Goal: Task Accomplishment & Management: Manage account settings

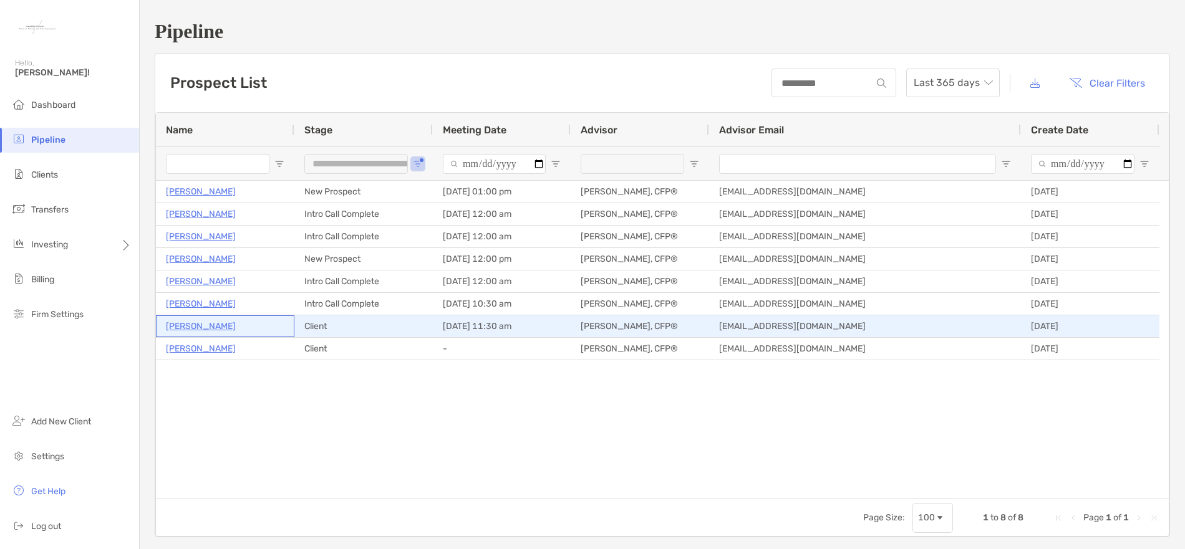
click at [213, 329] on p "[PERSON_NAME]" at bounding box center [201, 327] width 70 height 16
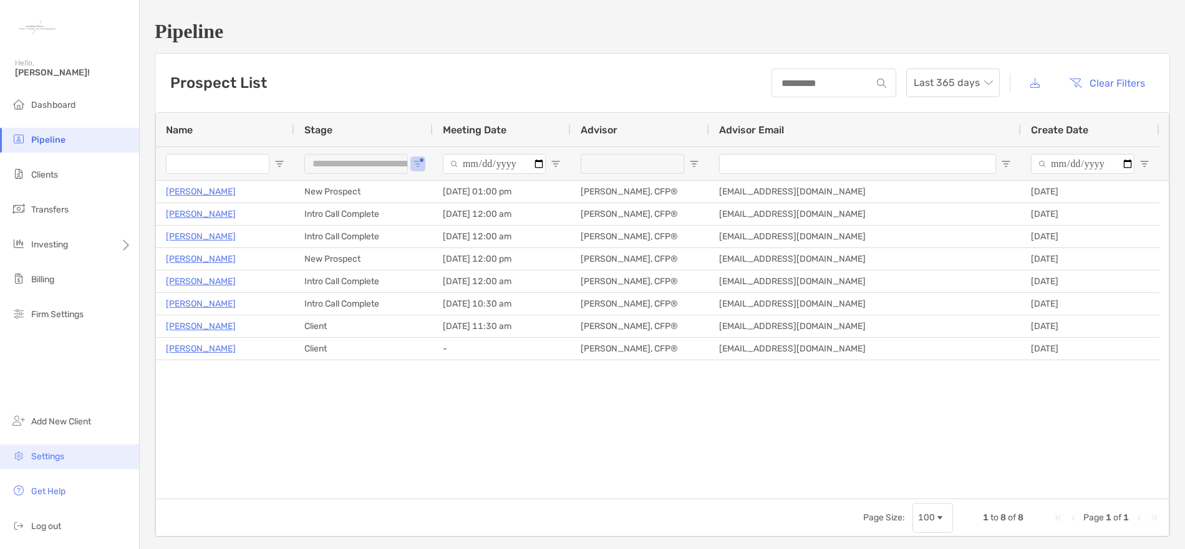
click at [83, 453] on li "Settings" at bounding box center [69, 457] width 139 height 25
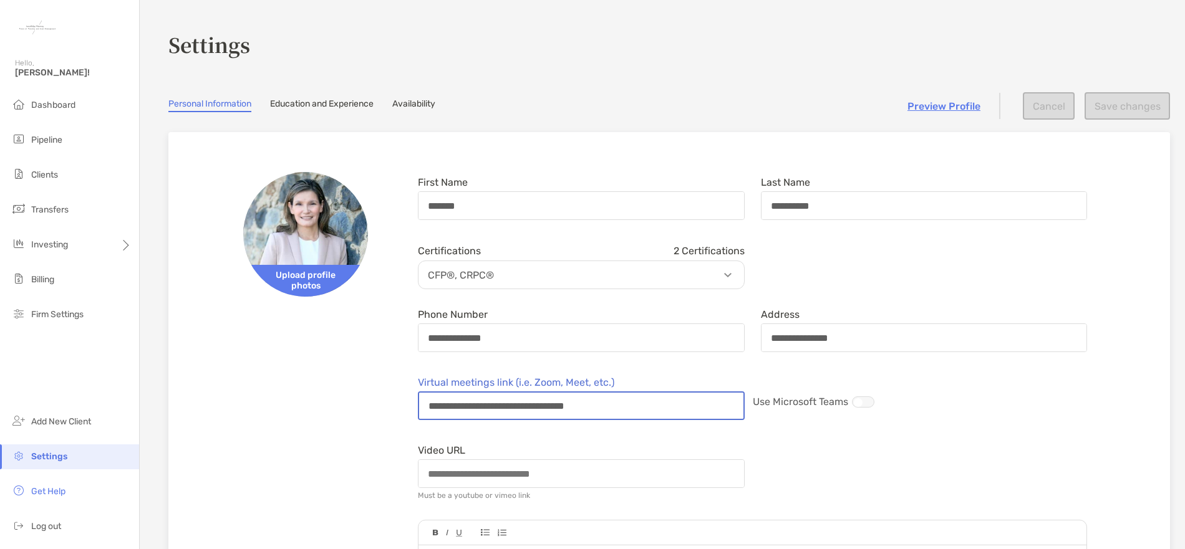
click at [635, 405] on input "**********" at bounding box center [581, 406] width 324 height 26
drag, startPoint x: 635, startPoint y: 405, endPoint x: 387, endPoint y: 408, distance: 248.2
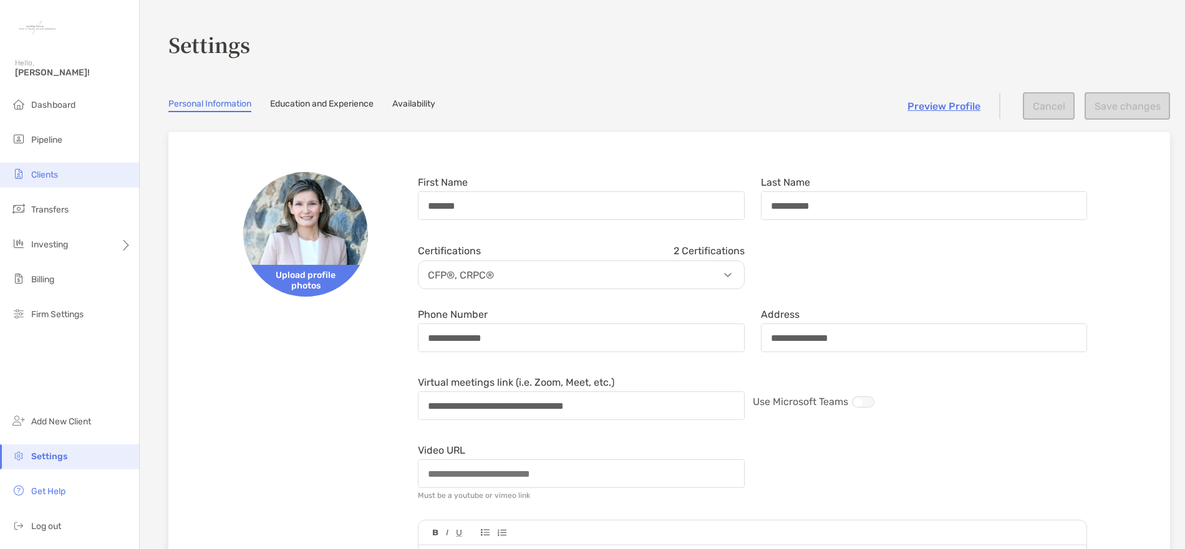
click at [53, 175] on span "Clients" at bounding box center [44, 175] width 27 height 11
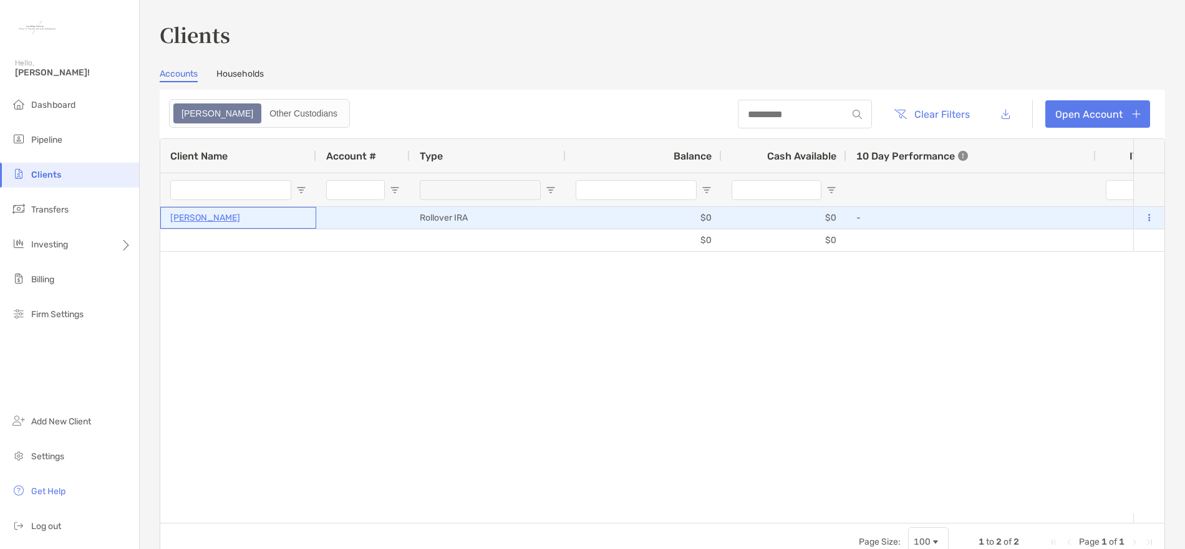
click at [207, 220] on p "[PERSON_NAME]" at bounding box center [205, 218] width 70 height 16
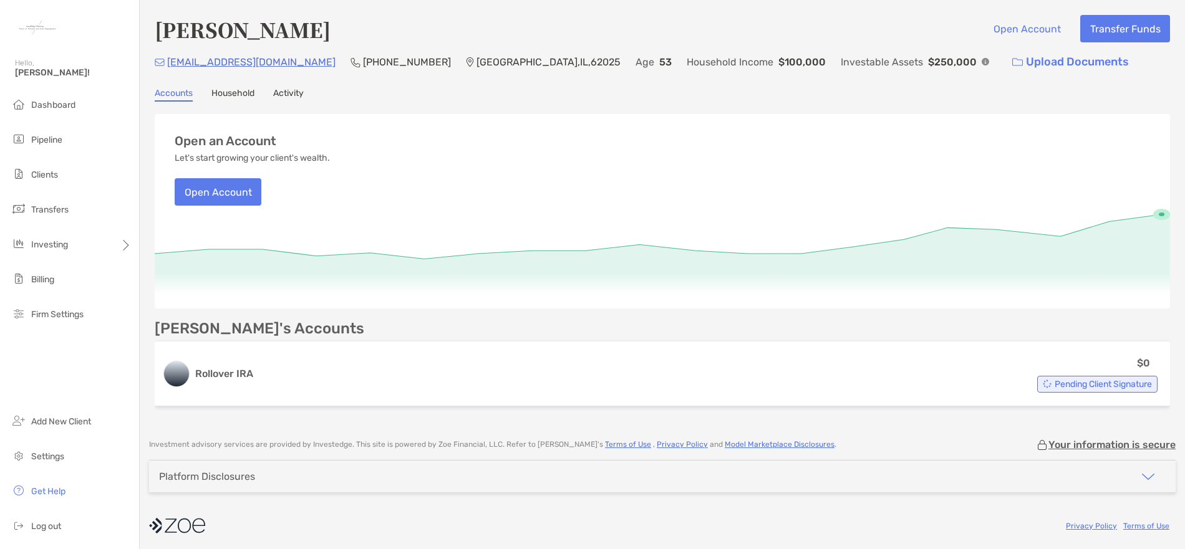
scroll to position [3, 0]
drag, startPoint x: 297, startPoint y: 63, endPoint x: 167, endPoint y: 61, distance: 131.0
click at [167, 61] on div "[EMAIL_ADDRESS][DOMAIN_NAME] (385) 216-[GEOGRAPHIC_DATA] Age [DEMOGRAPHIC_DATA]…" at bounding box center [662, 62] width 1015 height 27
copy p "jessicaalford40@gmail.com"
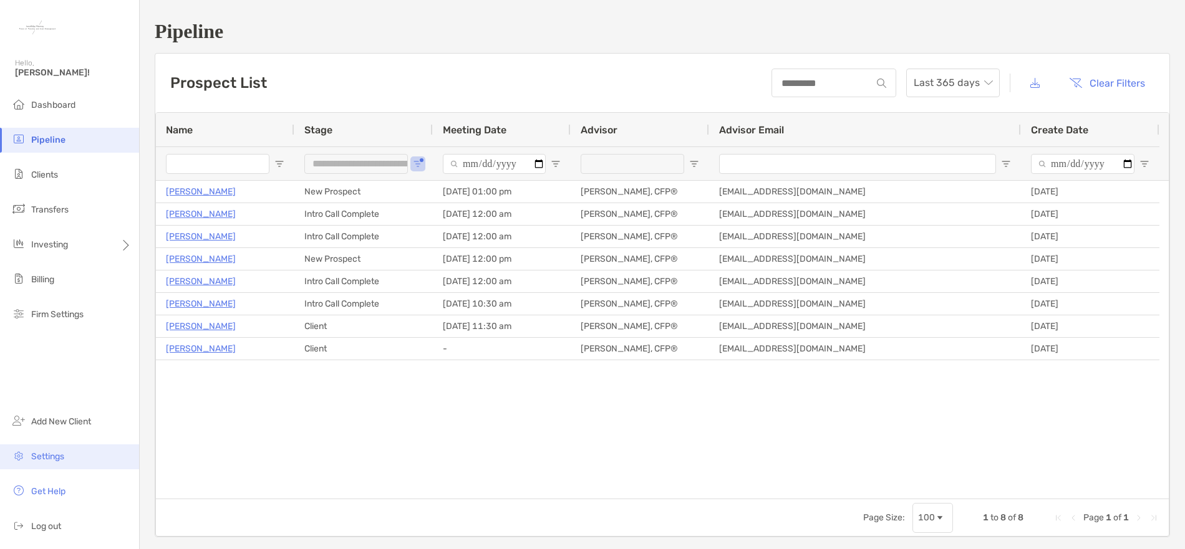
click at [86, 448] on li "Settings" at bounding box center [69, 457] width 139 height 25
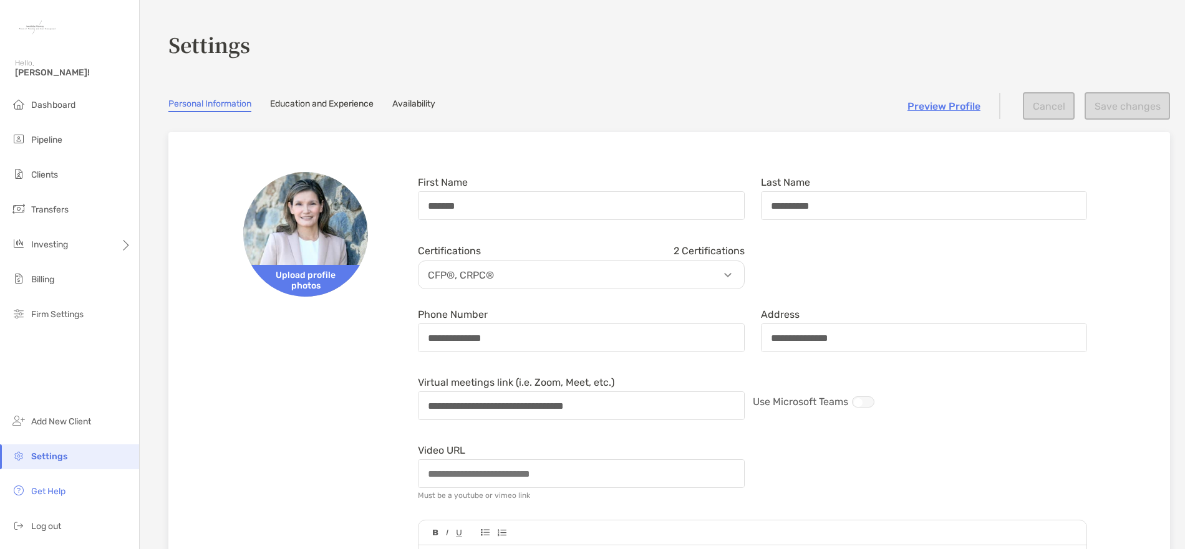
click at [102, 456] on li "Settings" at bounding box center [69, 457] width 139 height 25
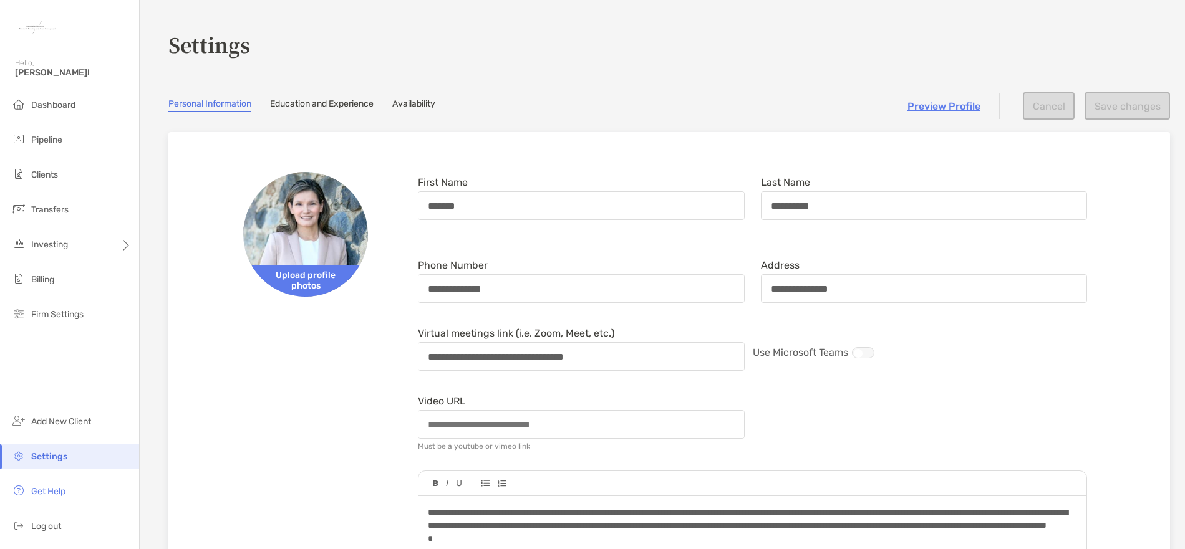
click at [415, 102] on link "Availability" at bounding box center [413, 106] width 43 height 14
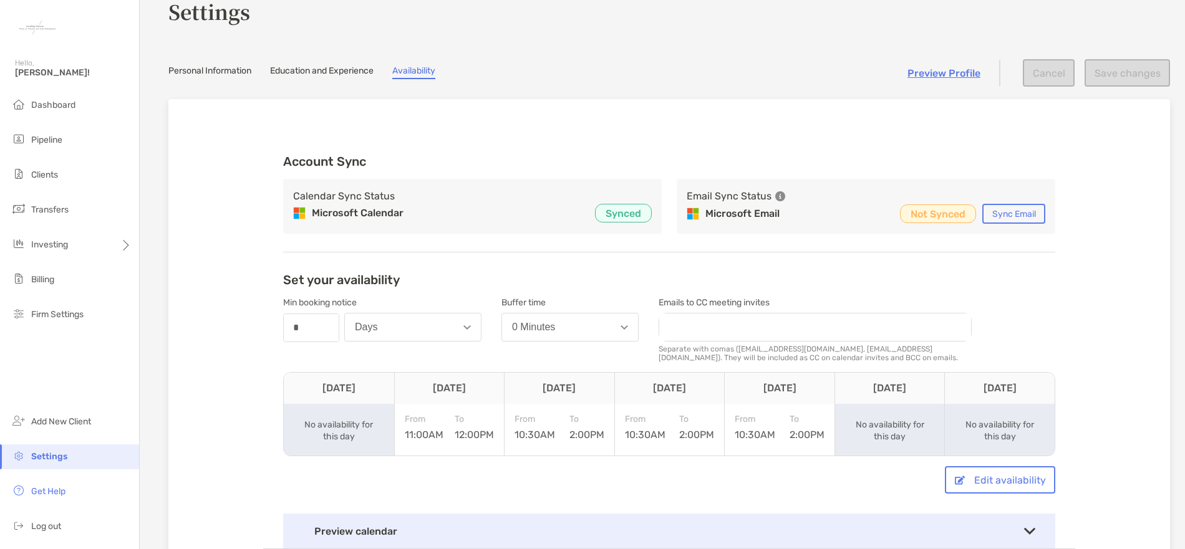
scroll to position [62, 0]
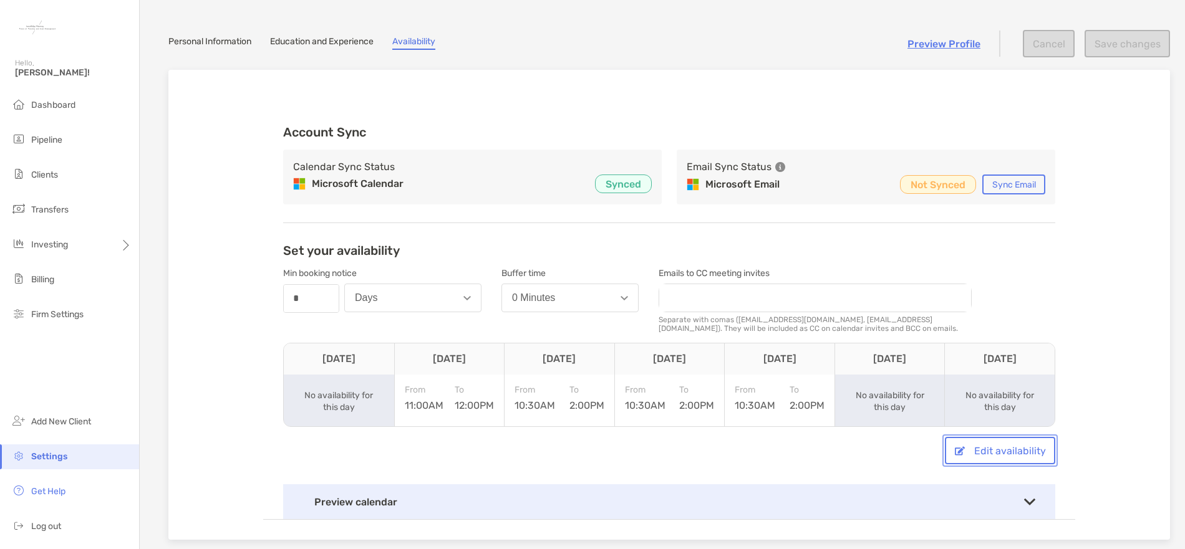
click at [1013, 457] on button "Edit availability" at bounding box center [1000, 450] width 110 height 27
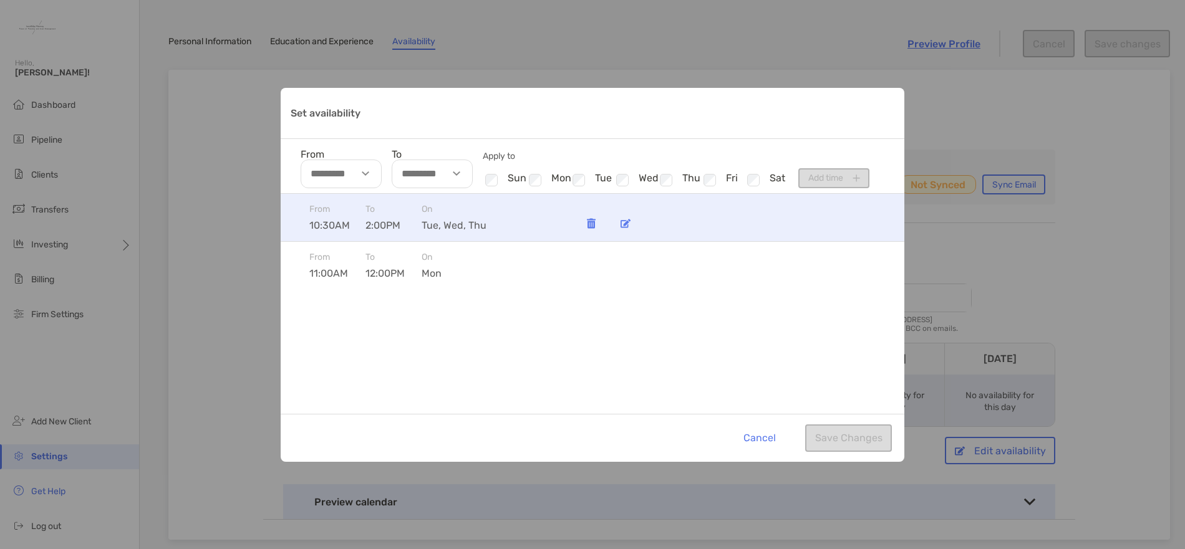
click at [627, 227] on img "Set availability" at bounding box center [625, 223] width 10 height 9
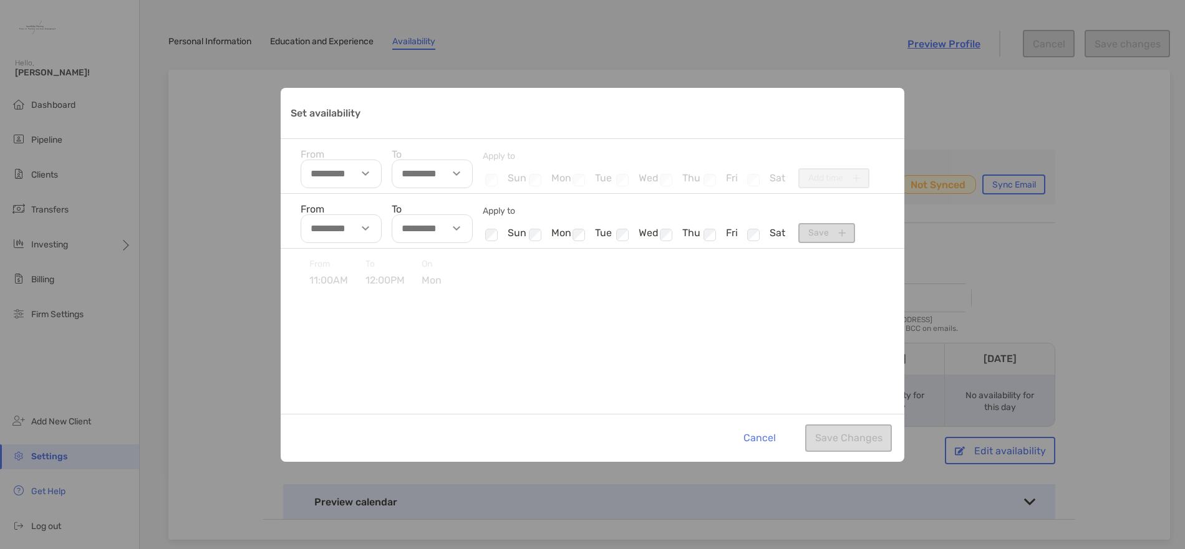
type input "********"
click at [369, 234] on div "Set availability" at bounding box center [367, 229] width 29 height 29
click at [359, 270] on li "00" at bounding box center [357, 271] width 37 height 16
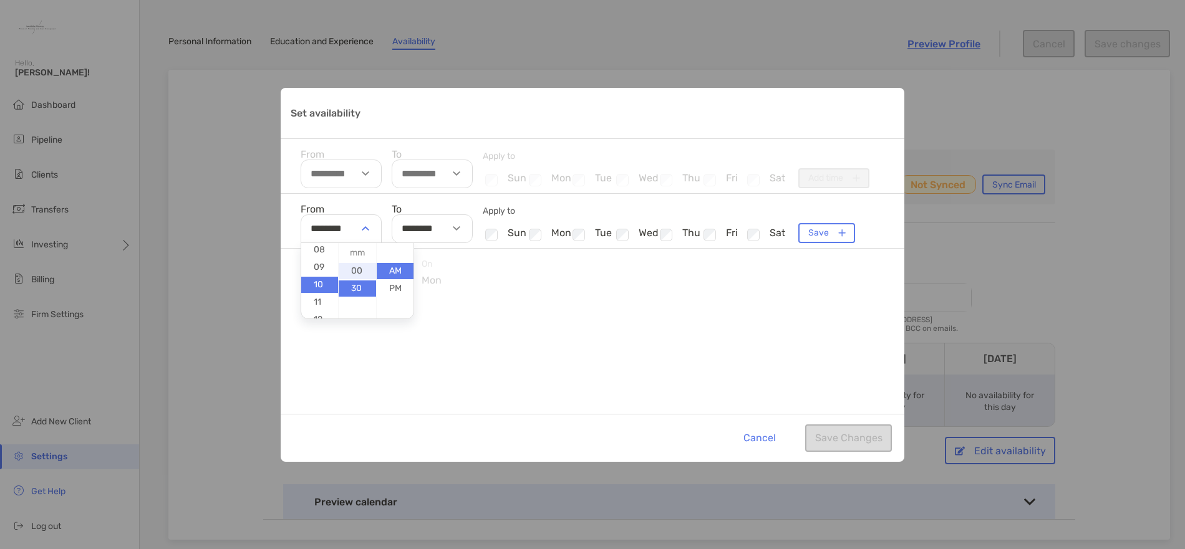
type input "********"
click at [458, 224] on div "Set availability" at bounding box center [458, 229] width 29 height 29
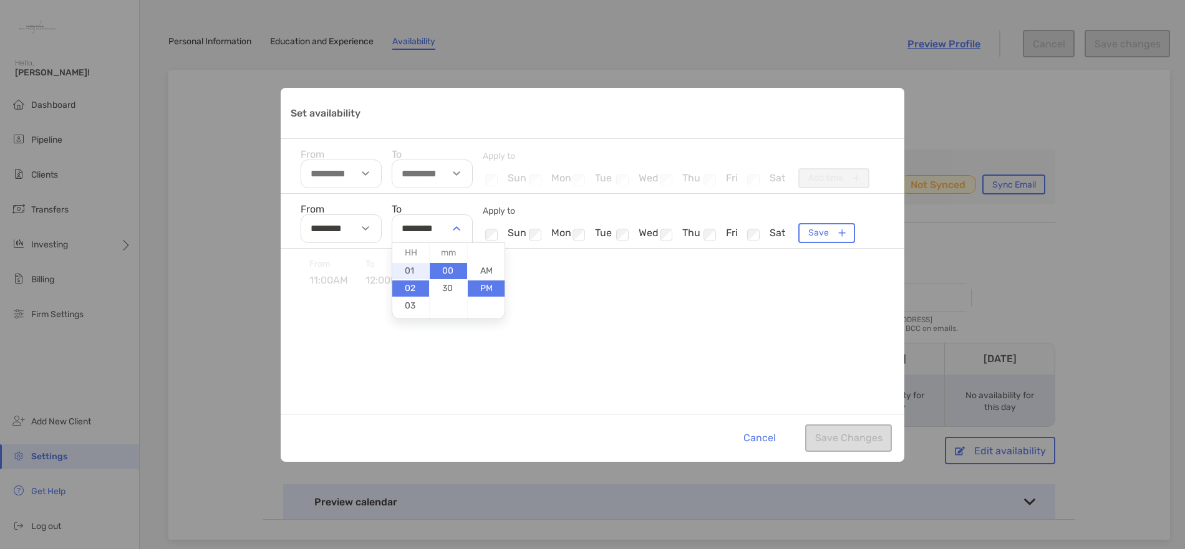
click at [402, 266] on li "01" at bounding box center [410, 271] width 37 height 16
type input "********"
click at [484, 285] on li "PM" at bounding box center [486, 289] width 37 height 16
click at [627, 280] on div "From 11:00AM To 12:00PM On mon" at bounding box center [593, 272] width 624 height 47
click at [818, 229] on button "Save" at bounding box center [826, 233] width 57 height 20
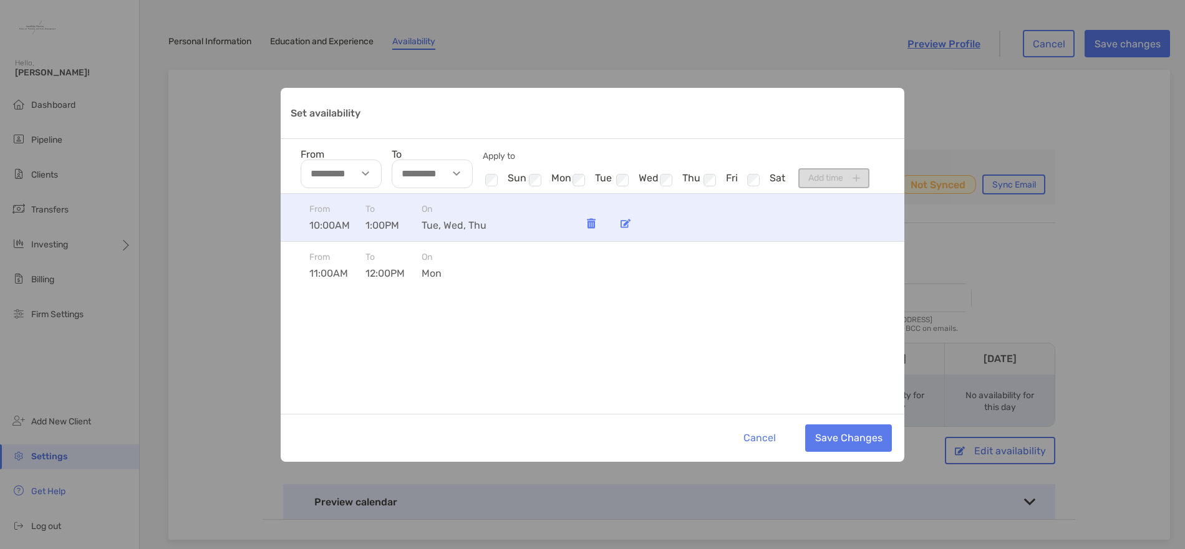
click at [622, 226] on img "Set availability" at bounding box center [625, 223] width 10 height 9
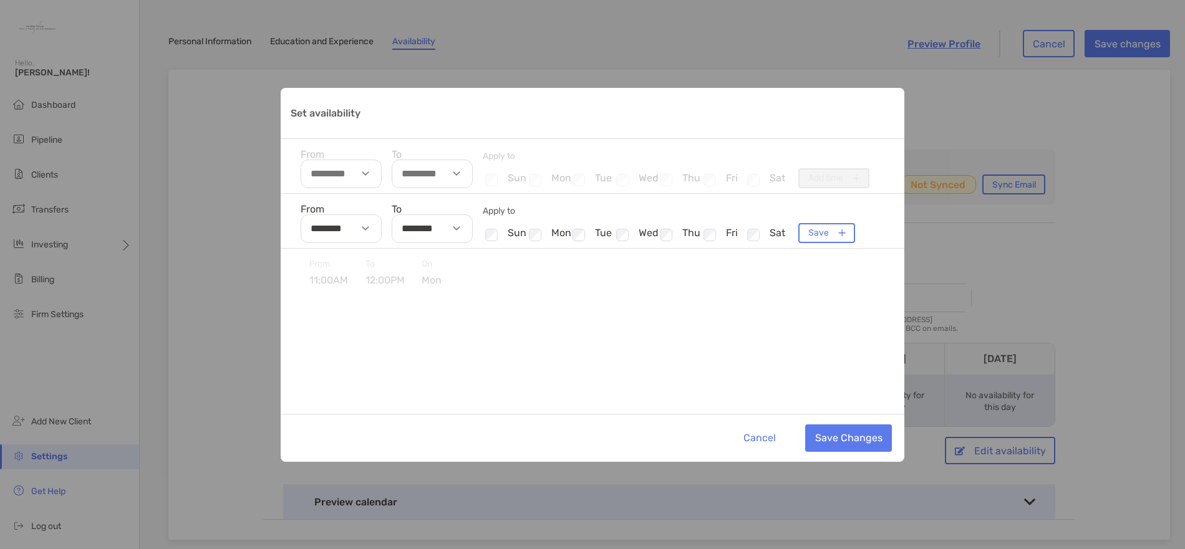
click at [365, 228] on img "Set availability" at bounding box center [365, 228] width 7 height 4
click at [316, 270] on li "09" at bounding box center [319, 271] width 37 height 16
click at [363, 290] on li "30" at bounding box center [357, 289] width 37 height 16
type input "********"
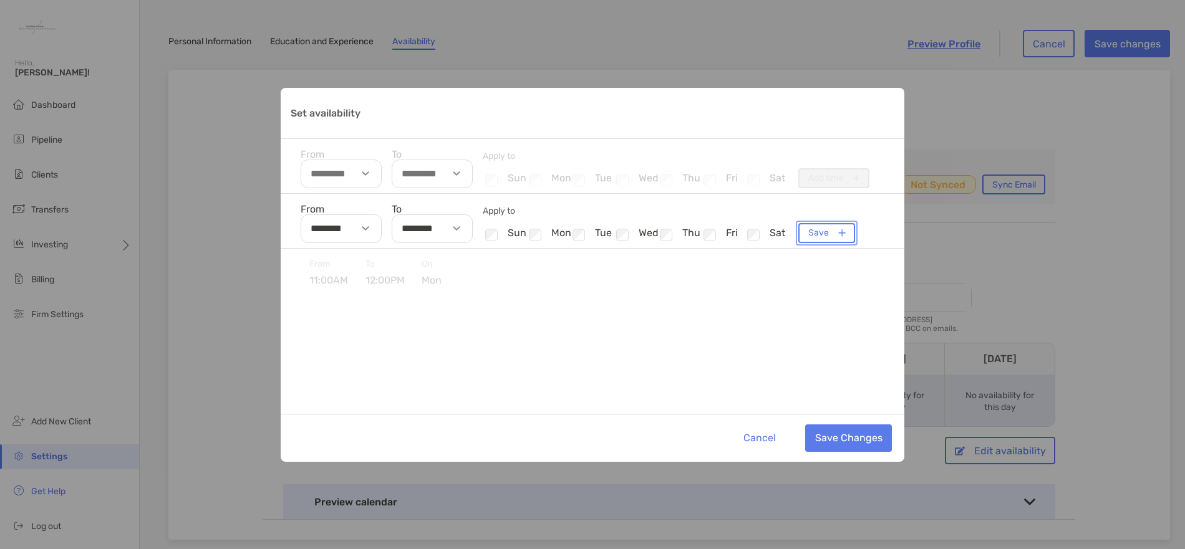
click at [818, 237] on button "Save" at bounding box center [826, 233] width 57 height 20
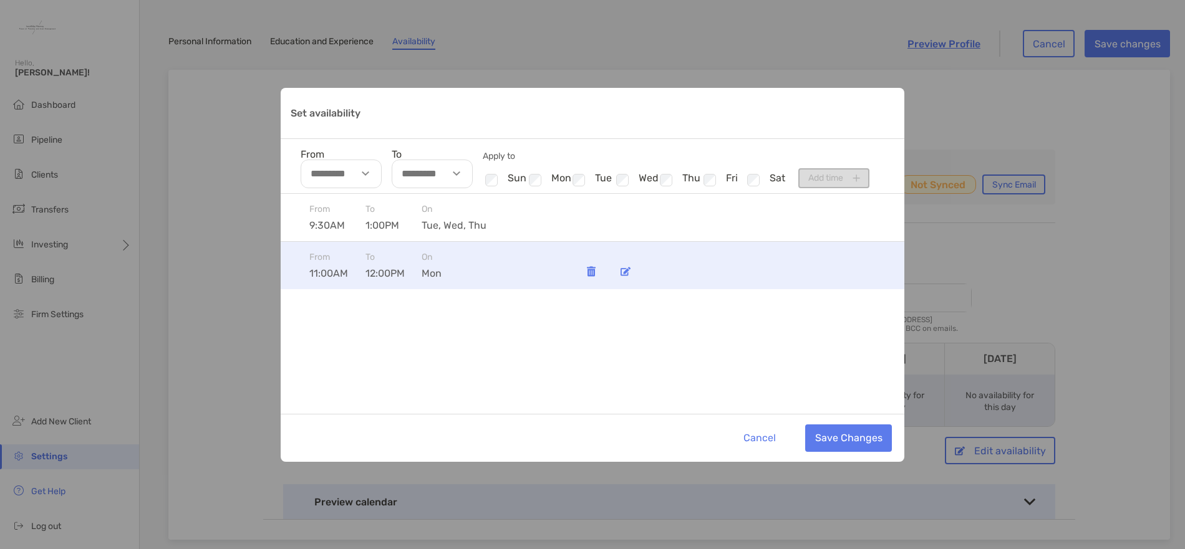
click at [625, 271] on img "Set availability" at bounding box center [625, 271] width 10 height 9
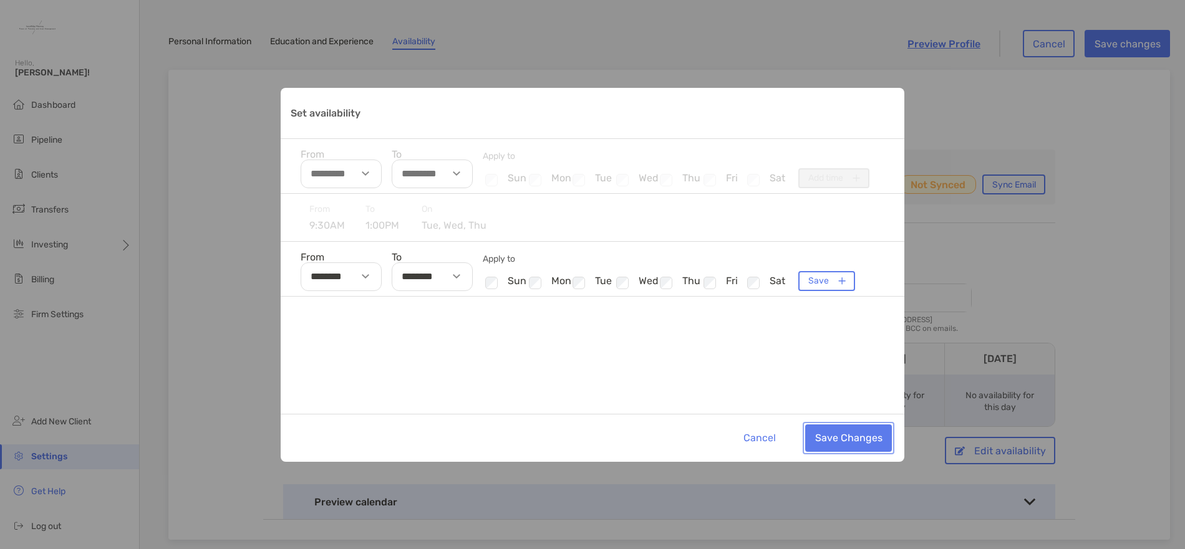
click at [845, 437] on button "Save Changes" at bounding box center [848, 438] width 87 height 27
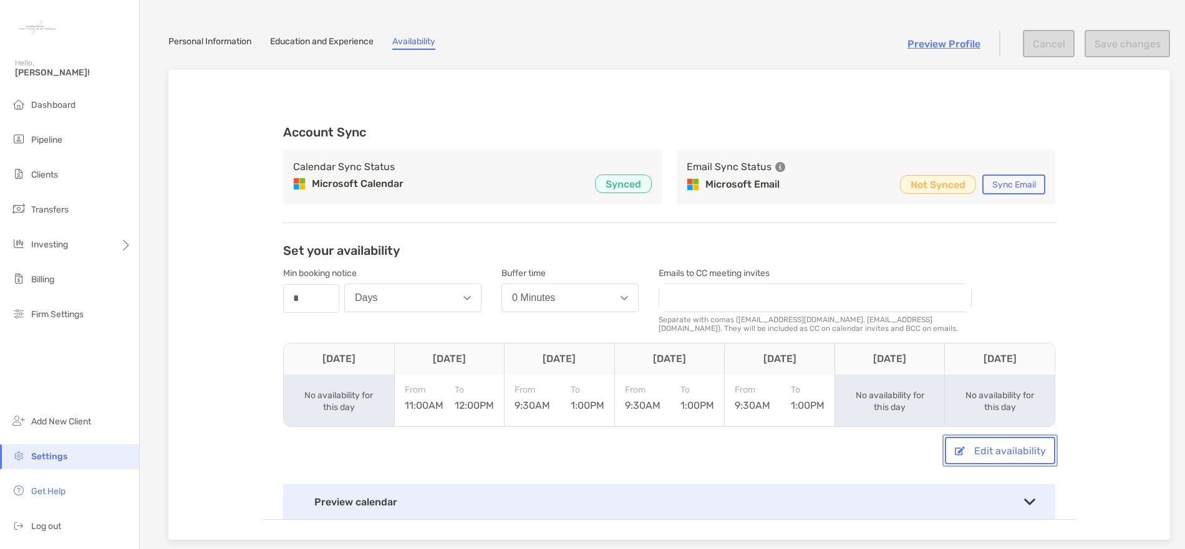
click at [997, 447] on button "Edit availability" at bounding box center [1000, 450] width 110 height 27
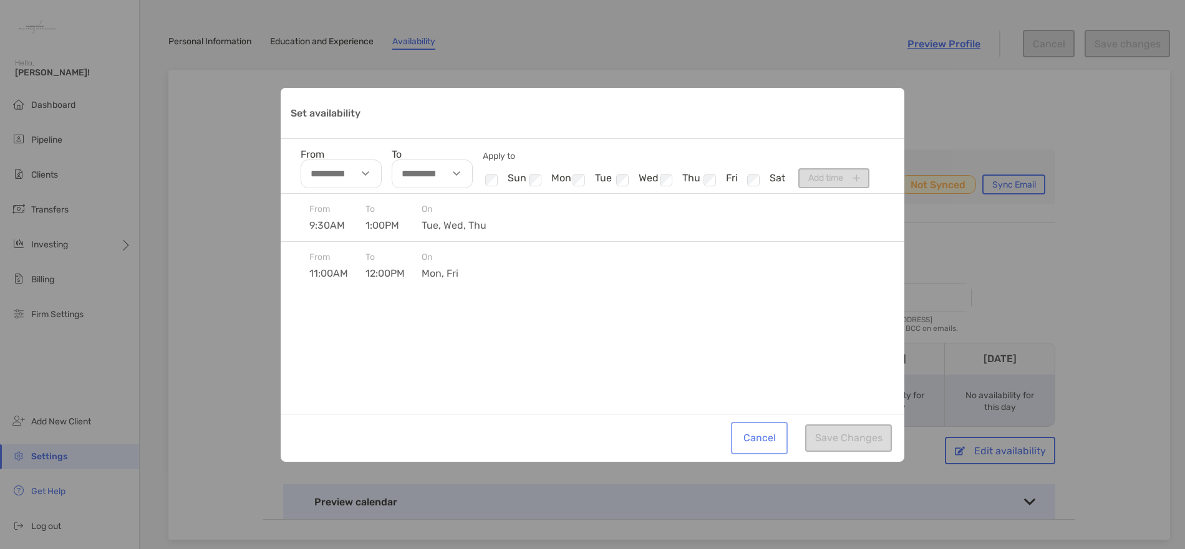
click at [765, 439] on button "Cancel" at bounding box center [759, 438] width 52 height 27
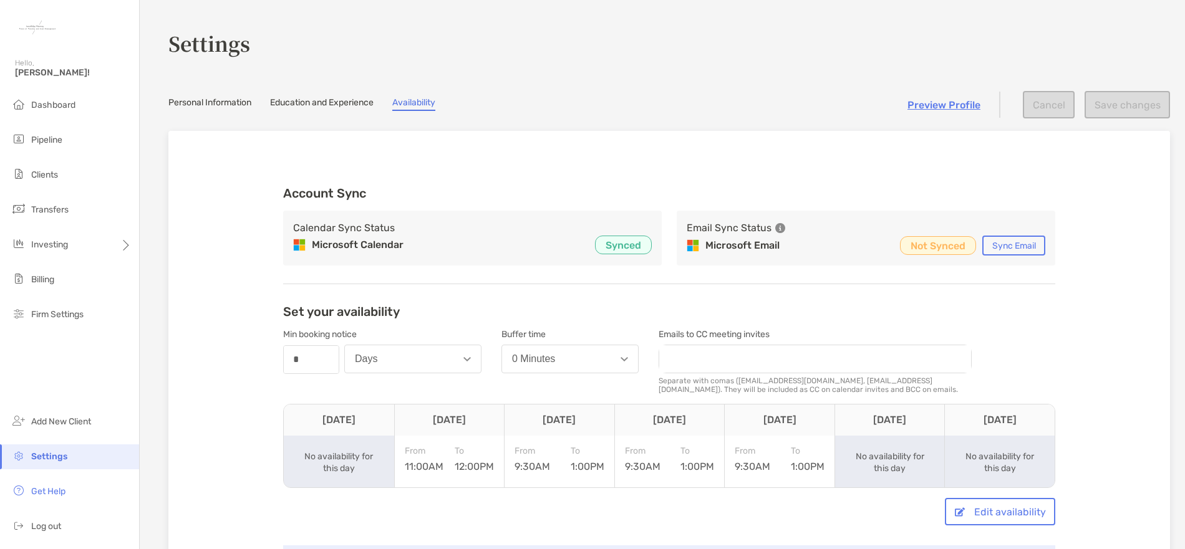
scroll to position [0, 0]
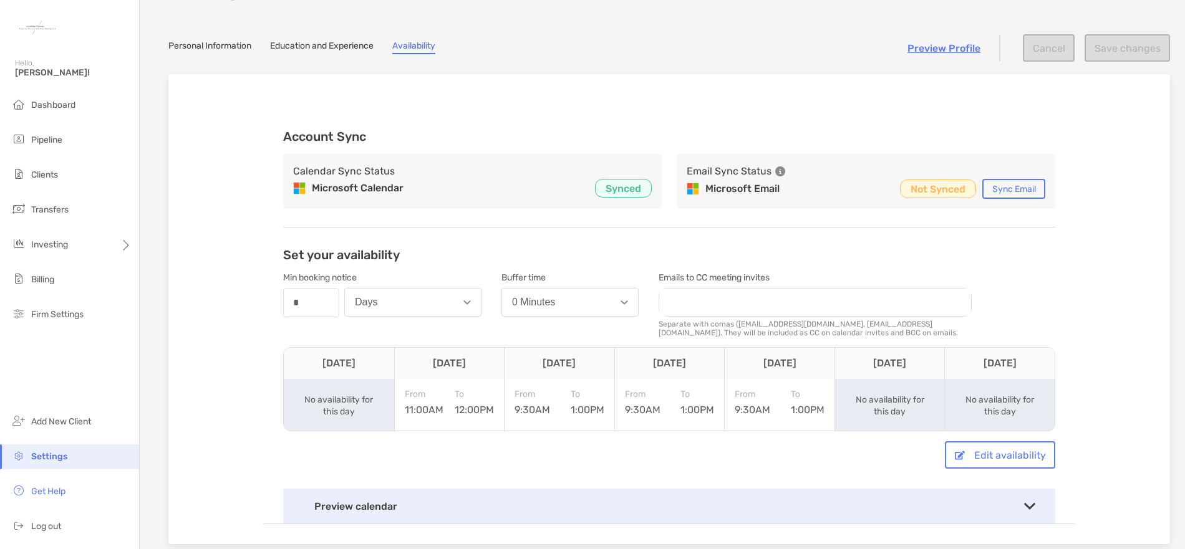
scroll to position [125, 0]
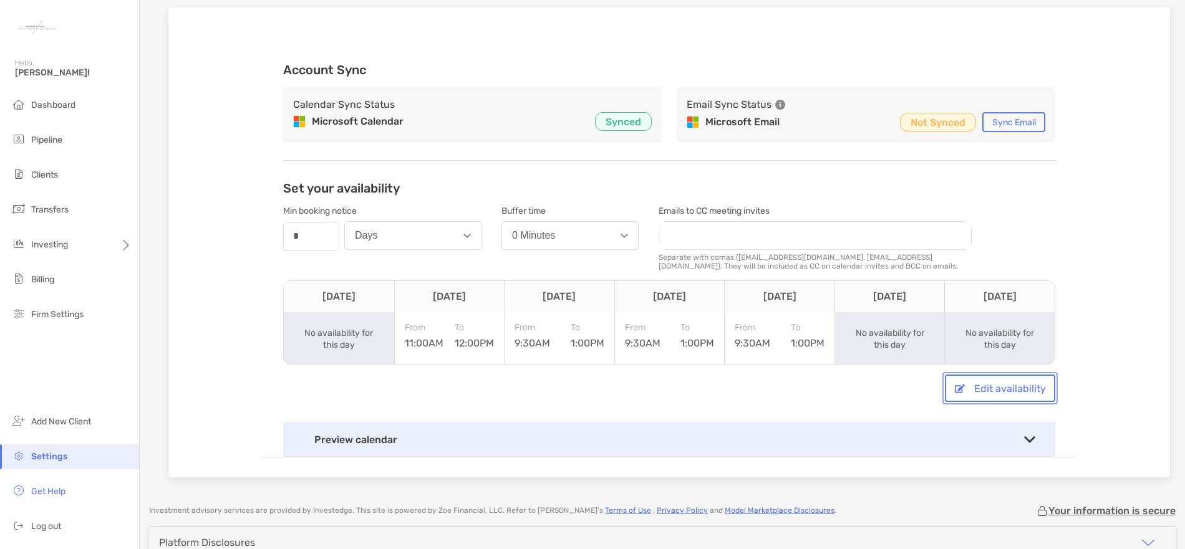
click at [988, 389] on button "Edit availability" at bounding box center [1000, 388] width 110 height 27
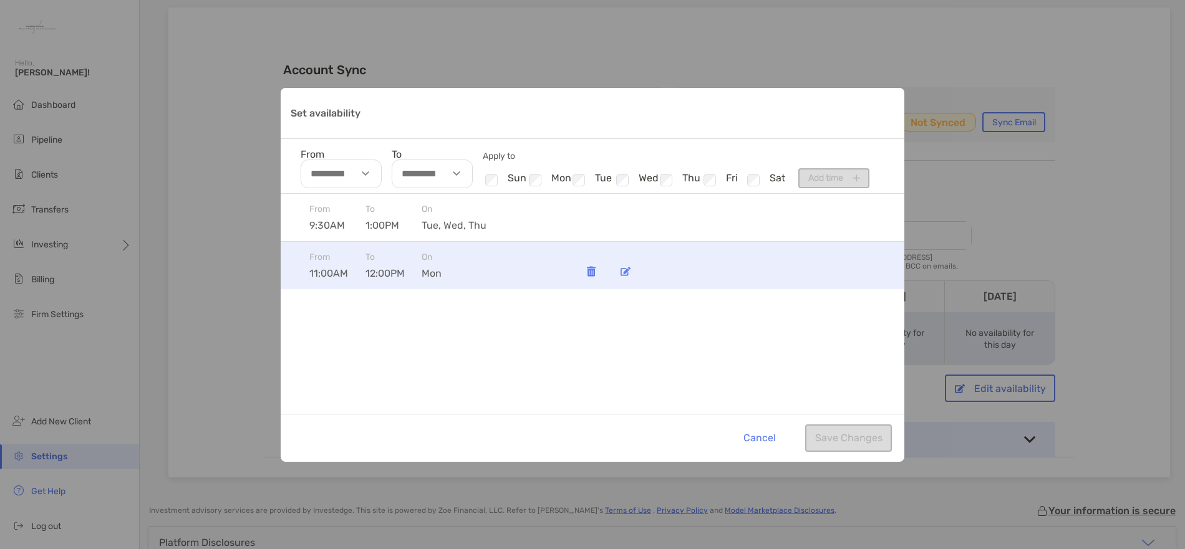
click at [632, 274] on div "Set availability" at bounding box center [625, 271] width 25 height 25
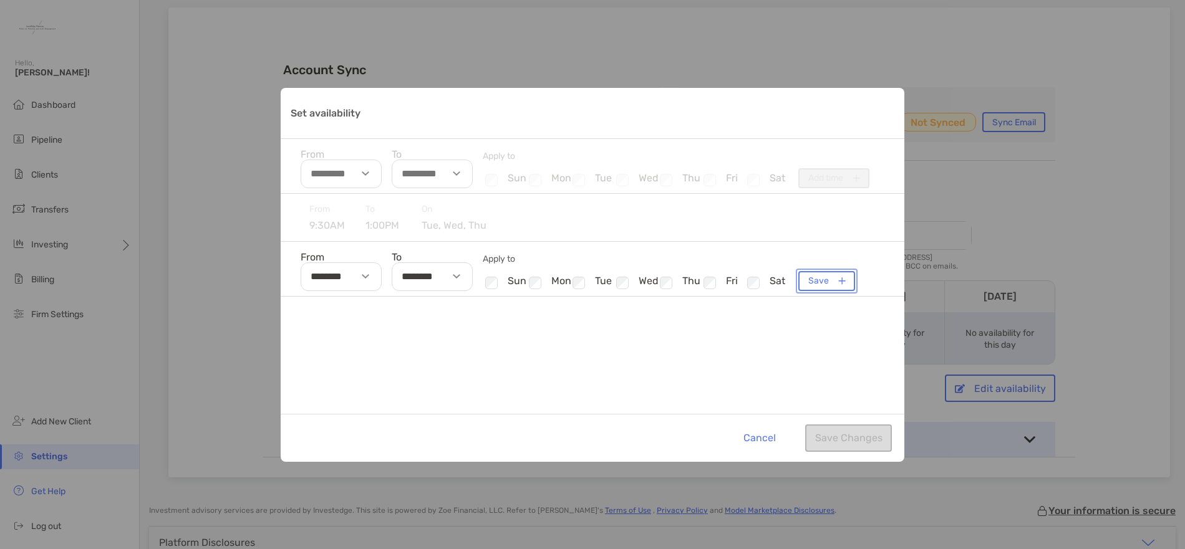
click at [826, 279] on button "Save" at bounding box center [826, 281] width 57 height 20
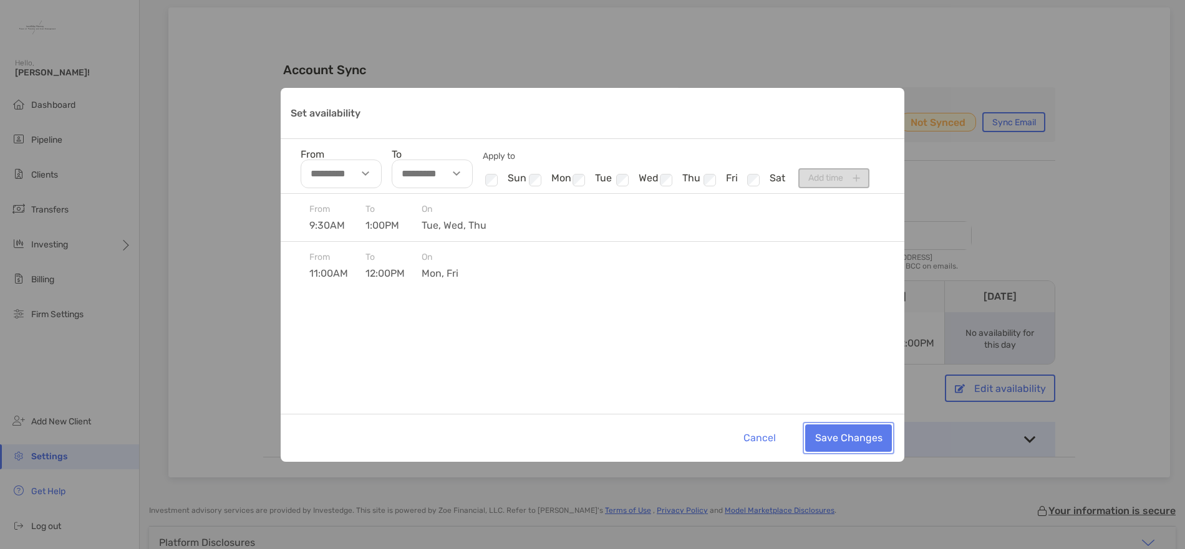
click at [838, 436] on button "Save Changes" at bounding box center [848, 438] width 87 height 27
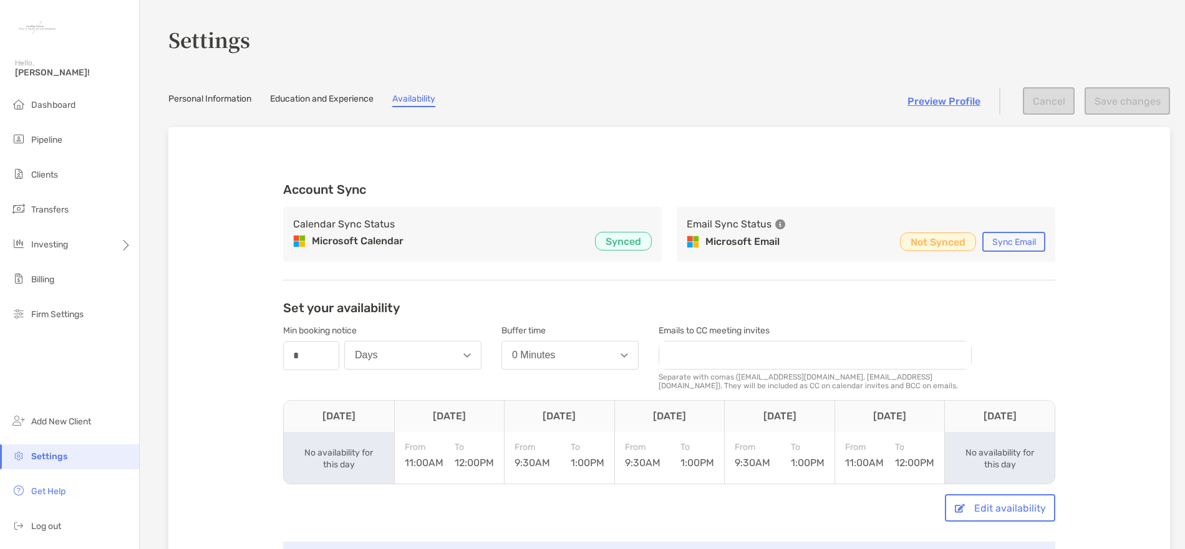
scroll to position [0, 0]
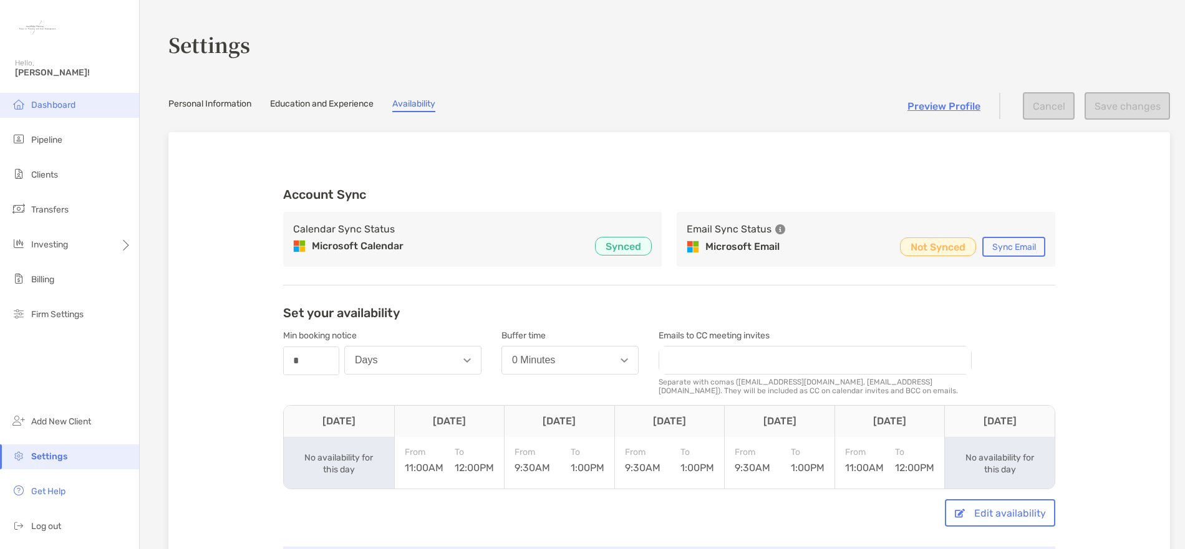
click at [50, 105] on span "Dashboard" at bounding box center [53, 105] width 44 height 11
